Goal: Check status: Check status

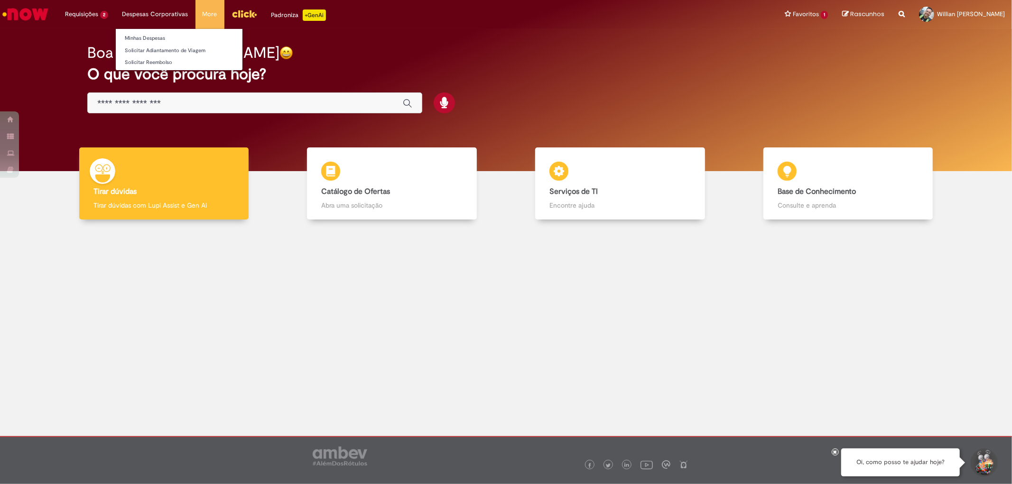
click at [160, 30] on ul "Minhas Despesas Solicitar Adiantamento de Viagem Solicitar Reembolso" at bounding box center [179, 49] width 128 height 42
click at [160, 31] on li "Minhas Despesas" at bounding box center [179, 37] width 127 height 12
click at [160, 34] on link "Minhas Despesas" at bounding box center [179, 38] width 127 height 10
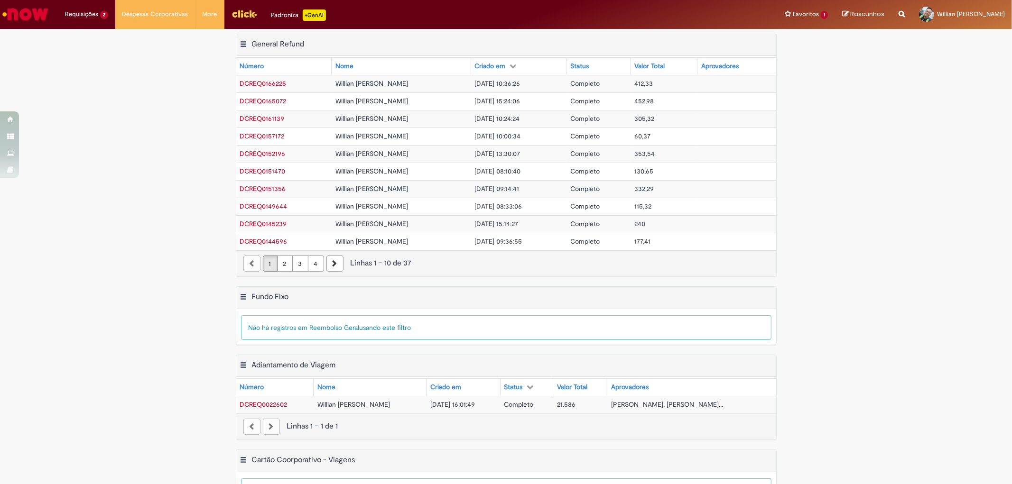
click at [26, 219] on div "Exportar como PDF Exportar como Excel Exportar como CSV General Refund Tabela -…" at bounding box center [506, 160] width 1012 height 253
click at [277, 84] on span "DCREQ0166225" at bounding box center [263, 83] width 46 height 9
